Goal: Task Accomplishment & Management: Use online tool/utility

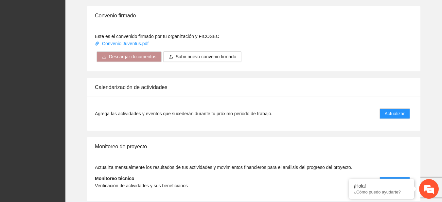
scroll to position [520, 0]
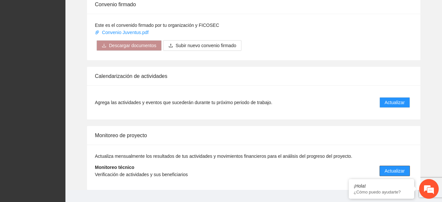
click at [398, 169] on span "Actualizar" at bounding box center [395, 170] width 20 height 7
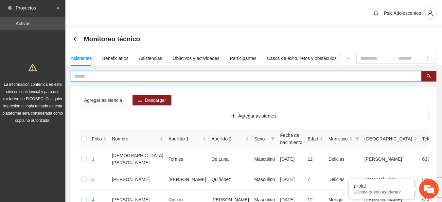
click at [356, 78] on input "text" at bounding box center [244, 76] width 338 height 7
type input "*****"
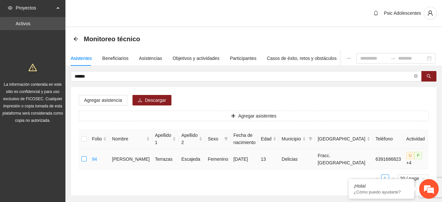
click at [82, 163] on label at bounding box center [84, 159] width 5 height 7
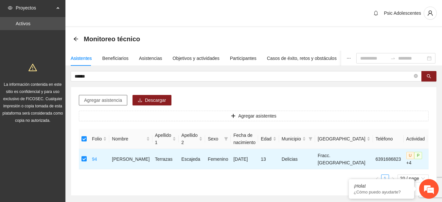
click at [117, 99] on span "Agregar asistencia" at bounding box center [103, 100] width 38 height 7
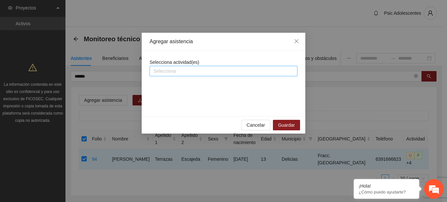
click at [176, 75] on div at bounding box center [223, 71] width 145 height 8
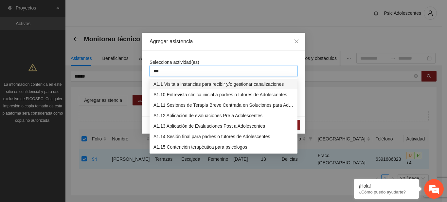
type input "****"
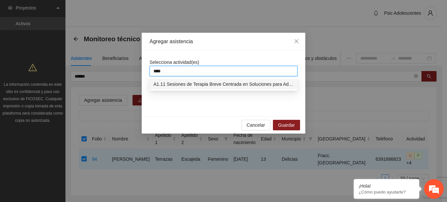
click at [183, 83] on div "A1.11 Sesiones de Terapia Breve Centrada en Soluciones para Adolescentes" at bounding box center [224, 84] width 140 height 7
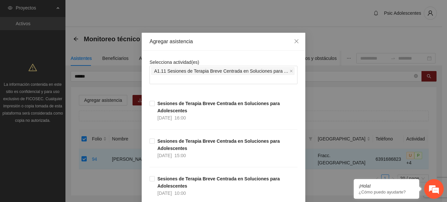
click at [233, 41] on div "Agregar asistencia" at bounding box center [224, 41] width 148 height 7
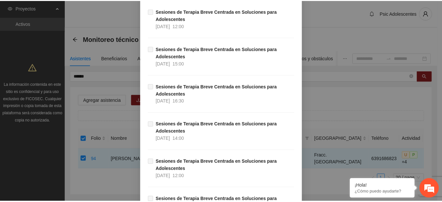
scroll to position [8757, 0]
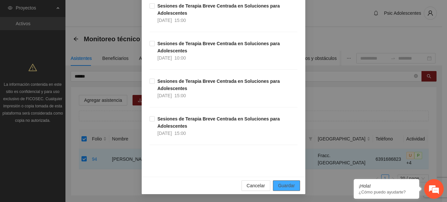
click at [290, 187] on span "Guardar" at bounding box center [286, 185] width 17 height 7
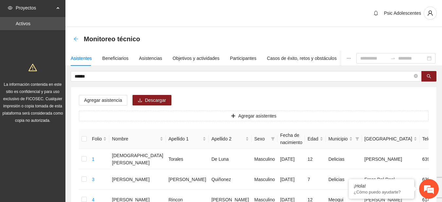
click at [75, 39] on icon "arrow-left" at bounding box center [75, 38] width 5 height 5
